Goal: Check status: Check status

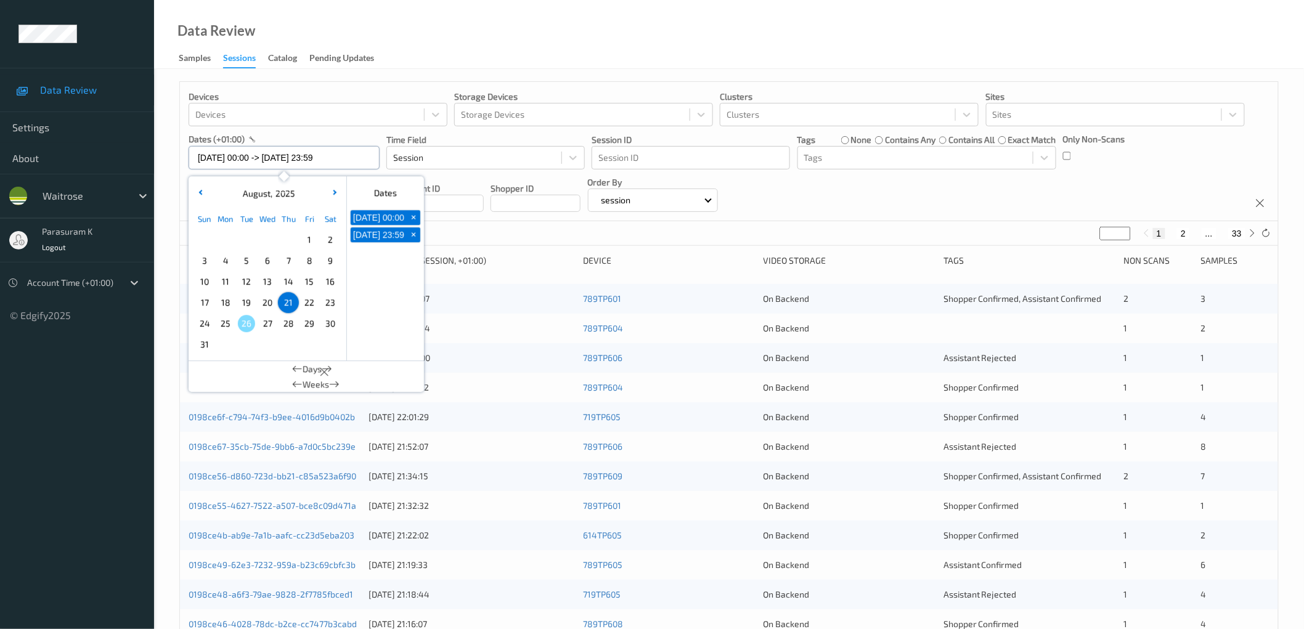
click at [275, 2] on input "[DATE] 00:00 -> [DATE] 23:59" at bounding box center [284, 157] width 191 height 23
click at [230, 2] on span "25" at bounding box center [225, 323] width 17 height 17
type input "[DATE] 00:00 -> [DATE] 23:59"
click at [335, 2] on div "Devices Devices Storage Devices Storage Devices Clusters Clusters Sites Sites d…" at bounding box center [729, 151] width 1098 height 139
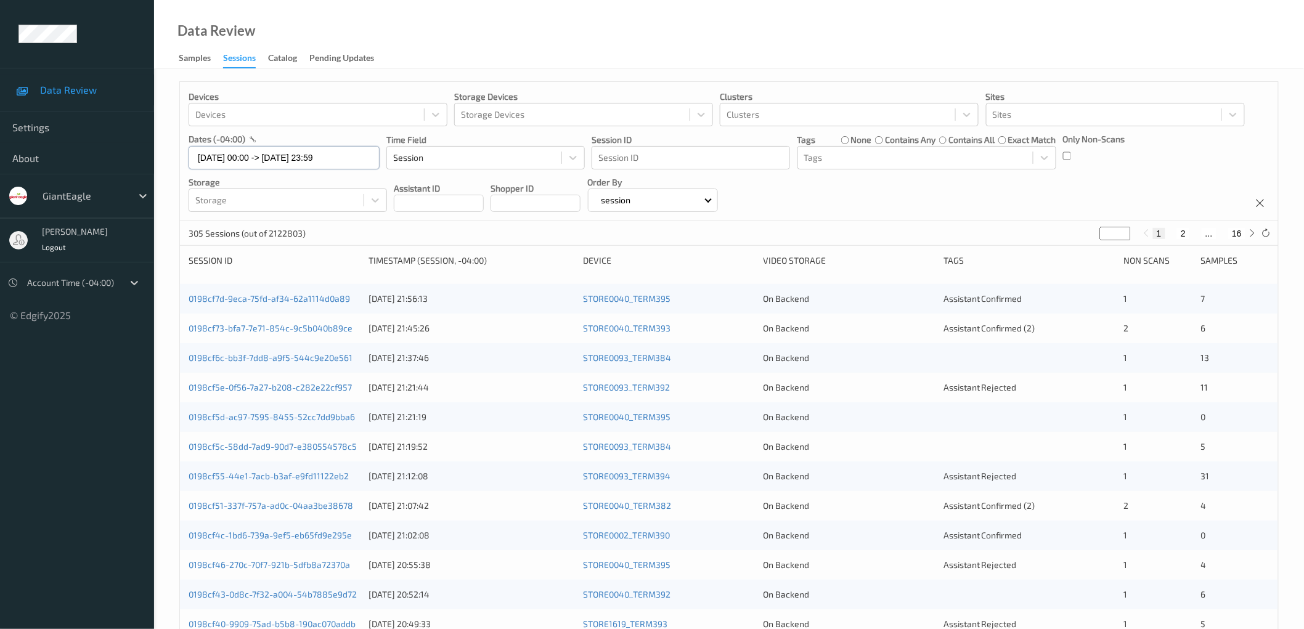
click at [275, 160] on input "[DATE] 00:00 -> [DATE] 23:59" at bounding box center [284, 157] width 191 height 23
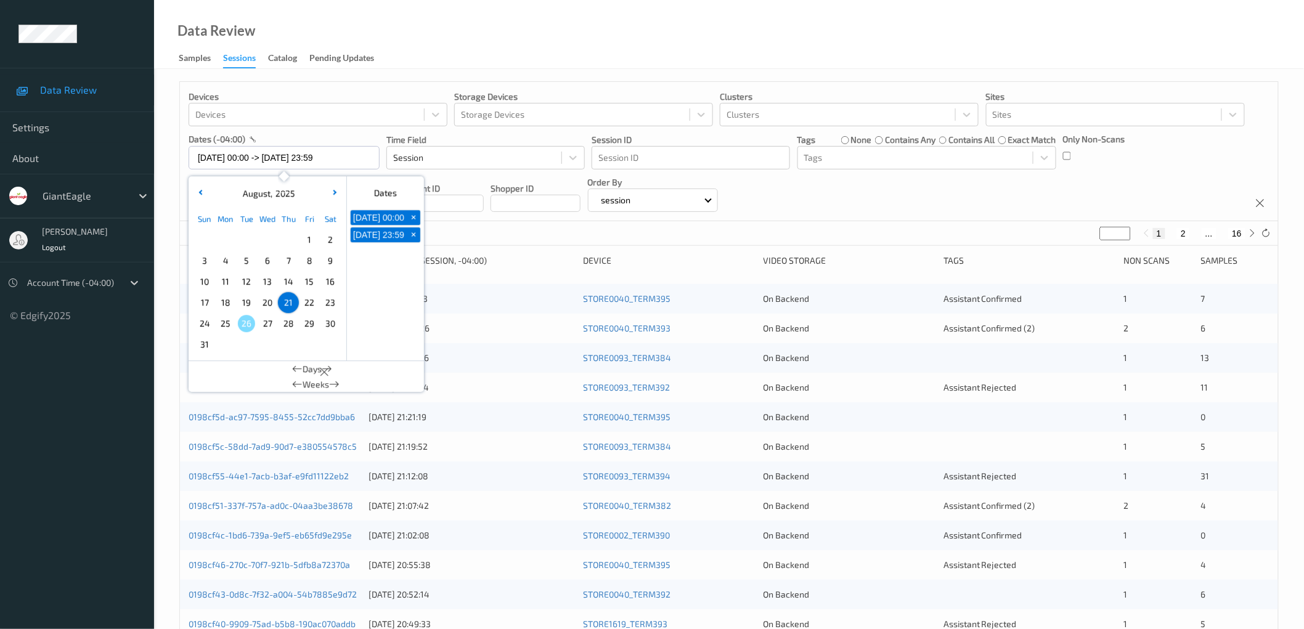
click at [225, 325] on span "25" at bounding box center [225, 323] width 17 height 17
click at [874, 186] on div "Devices Devices Storage Devices Storage Devices Clusters Clusters Sites Sites d…" at bounding box center [729, 151] width 1098 height 139
click at [262, 154] on input "[DATE] 00:00 -> [DATE] 23:59" at bounding box center [284, 157] width 191 height 23
click at [206, 322] on span "24" at bounding box center [204, 323] width 17 height 17
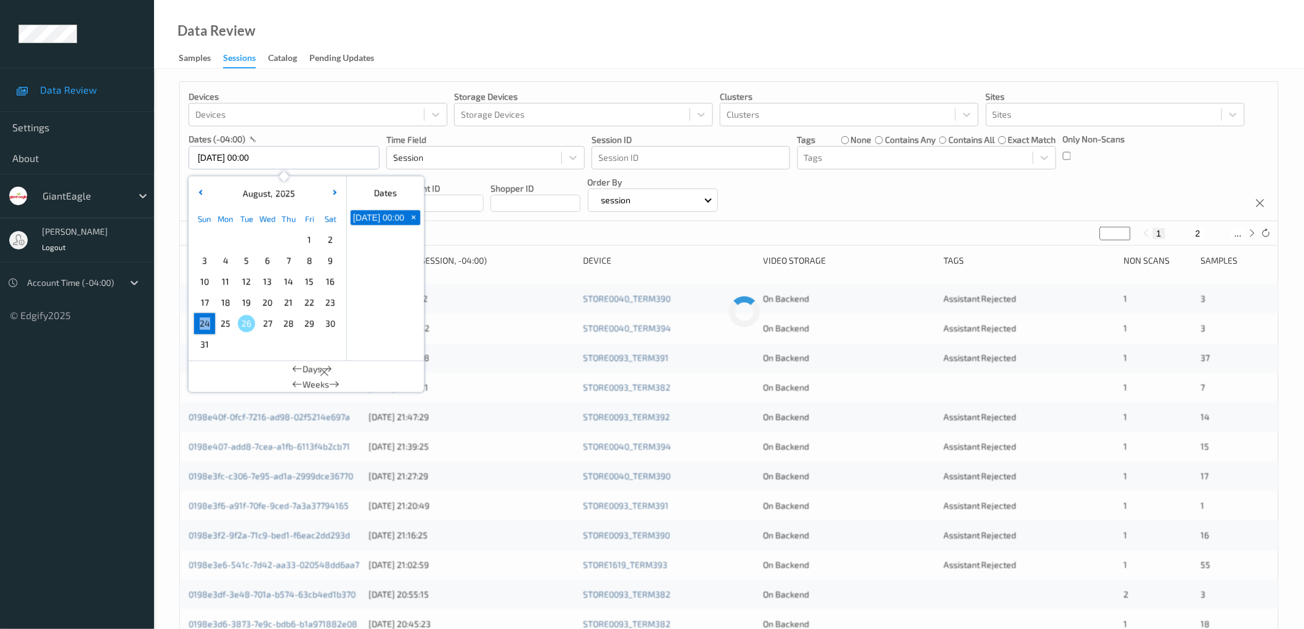
click at [206, 322] on span "24" at bounding box center [204, 323] width 17 height 17
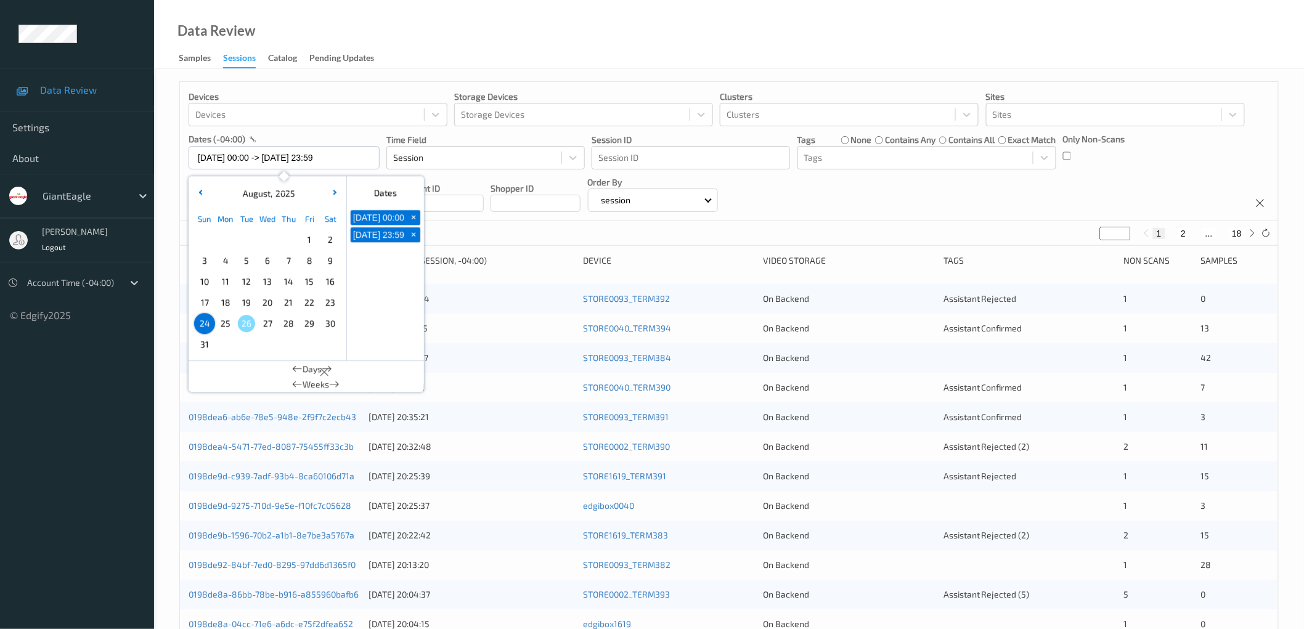
click at [926, 196] on div "Devices Devices Storage Devices Storage Devices Clusters Clusters Sites Sites d…" at bounding box center [729, 151] width 1098 height 139
click at [310, 156] on input "[DATE] 00:00 -> [DATE] 23:59" at bounding box center [284, 157] width 191 height 23
click at [331, 306] on span "23" at bounding box center [330, 302] width 17 height 17
click at [925, 192] on div "Devices Devices Storage Devices Storage Devices Clusters Clusters Sites Sites d…" at bounding box center [729, 151] width 1098 height 139
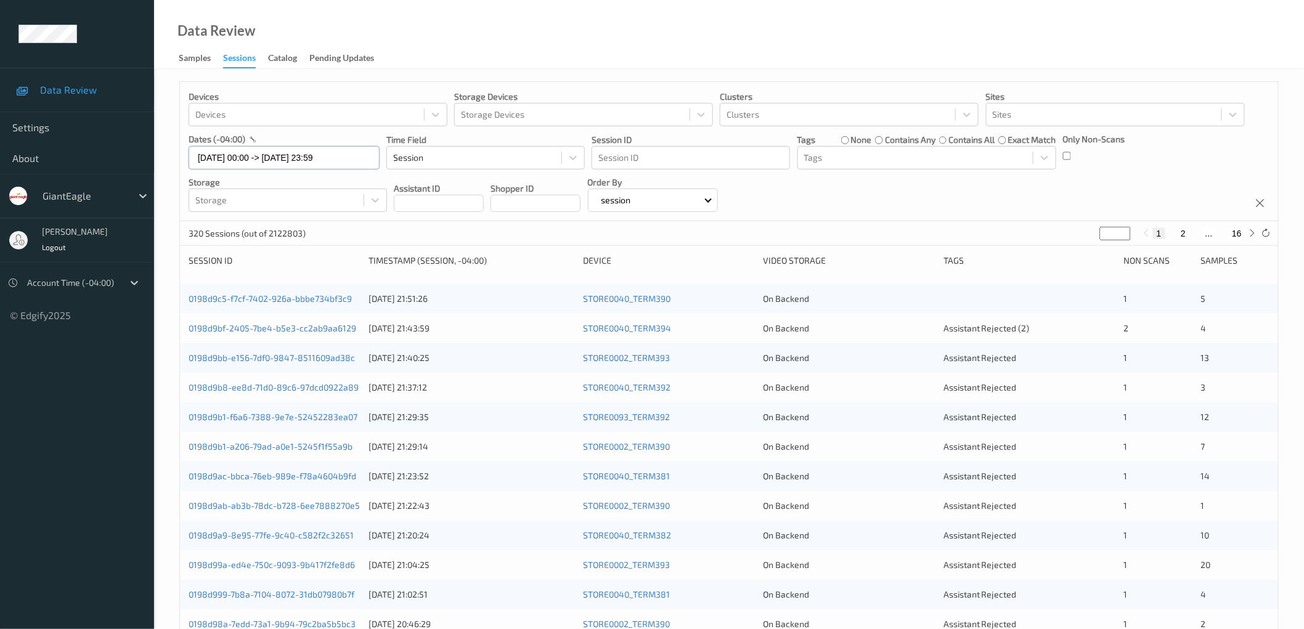
click at [240, 157] on input "[DATE] 00:00 -> [DATE] 23:59" at bounding box center [284, 157] width 191 height 23
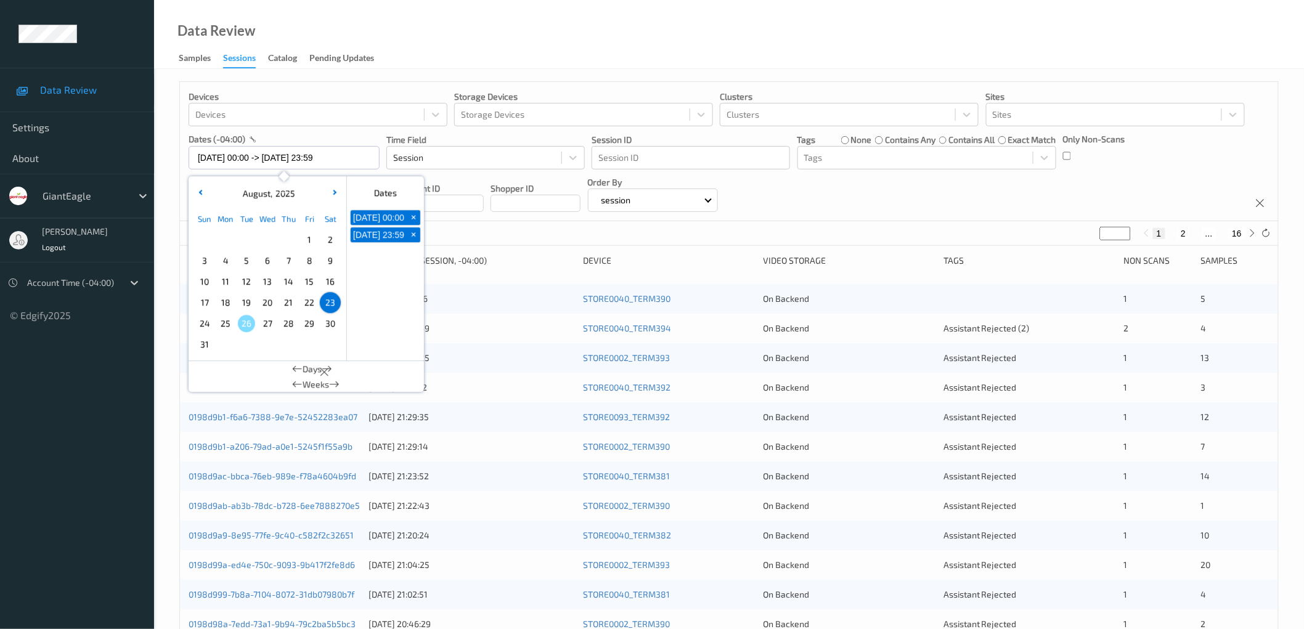
click at [225, 328] on span "25" at bounding box center [225, 323] width 17 height 17
type input "[DATE] 00:00 -> [DATE] 23:59"
click at [934, 211] on div "Devices Devices Storage Devices Storage Devices Clusters Clusters Sites Sites d…" at bounding box center [729, 151] width 1098 height 139
